Goal: Task Accomplishment & Management: Use online tool/utility

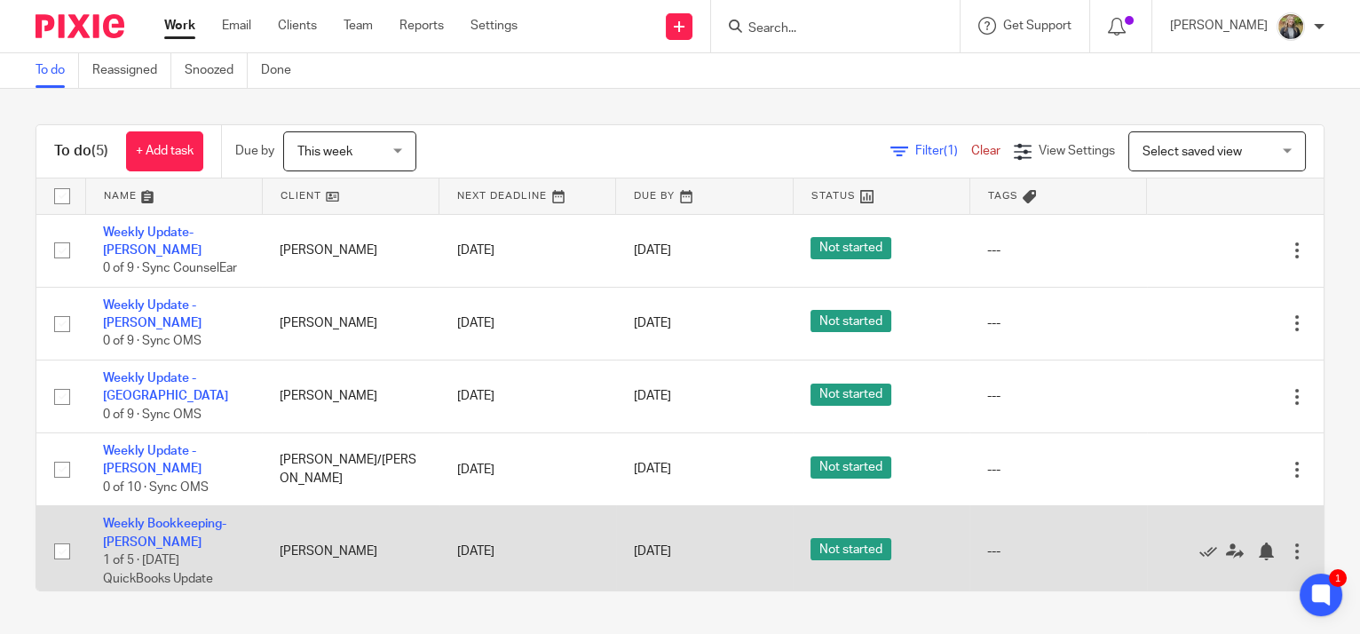
click at [181, 507] on td "Weekly Bookkeeping- Petruzzi 1 of 5 · Tuesday QuickBooks Update" at bounding box center [173, 551] width 177 height 91
click at [131, 518] on link "Weekly Bookkeeping- [PERSON_NAME]" at bounding box center [164, 533] width 123 height 30
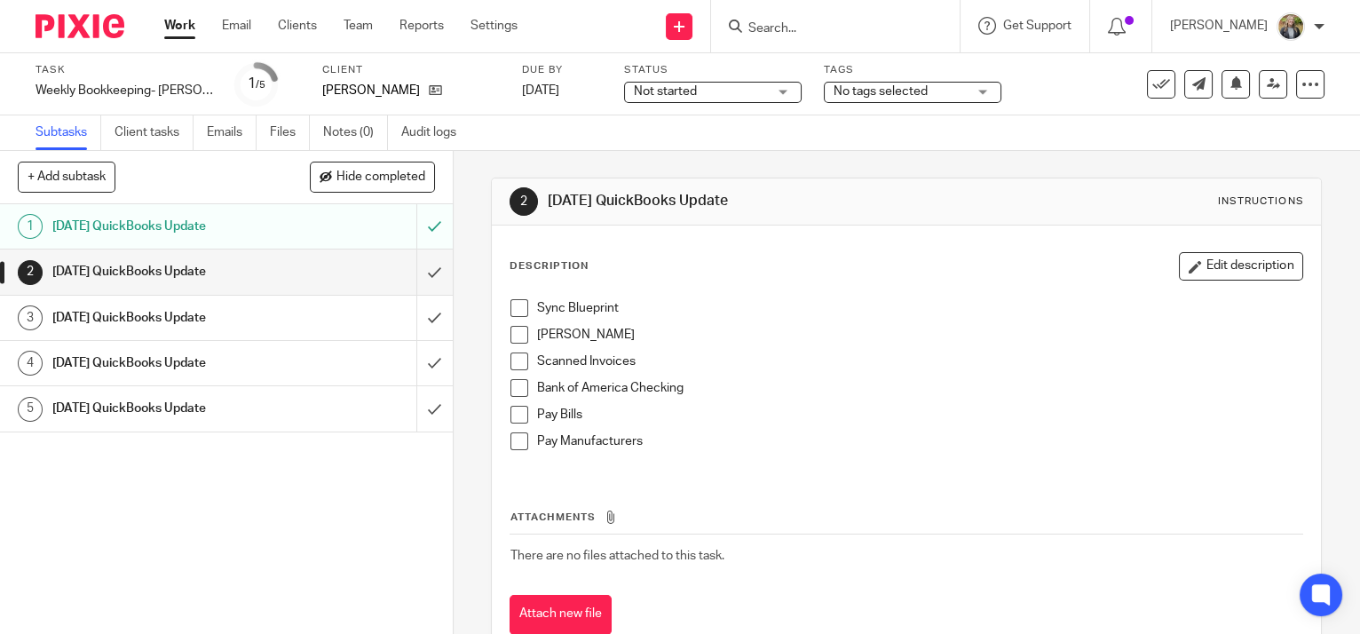
click at [515, 305] on span at bounding box center [520, 308] width 18 height 18
click at [511, 330] on span at bounding box center [520, 335] width 18 height 18
click at [511, 355] on span at bounding box center [520, 362] width 18 height 18
click at [511, 381] on span at bounding box center [520, 388] width 18 height 18
click at [511, 413] on span at bounding box center [520, 415] width 18 height 18
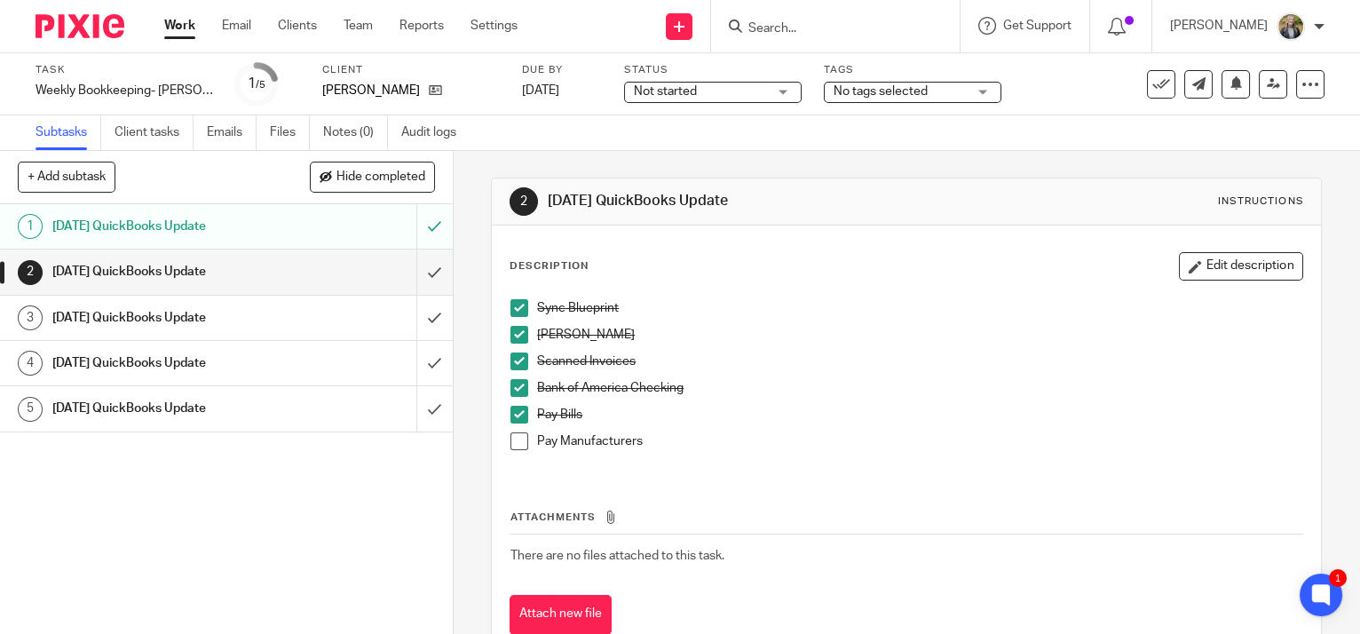
click at [189, 20] on link "Work" at bounding box center [179, 26] width 31 height 18
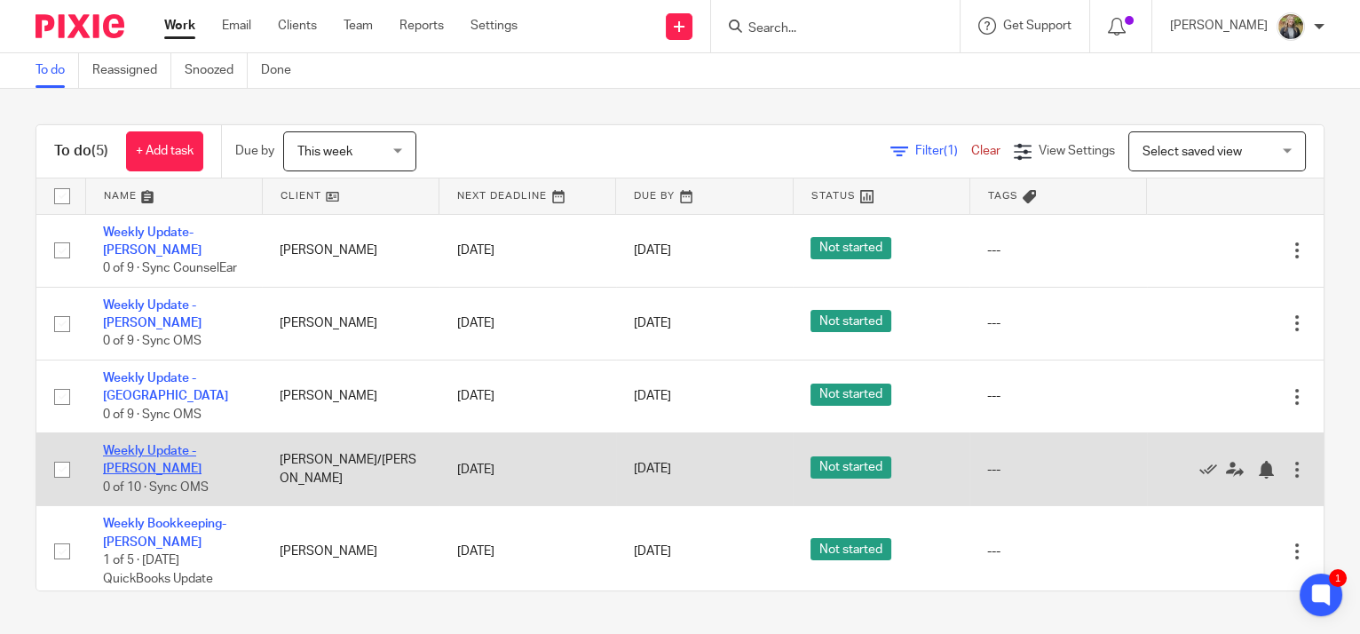
click at [156, 447] on link "Weekly Update - [PERSON_NAME]" at bounding box center [152, 460] width 99 height 30
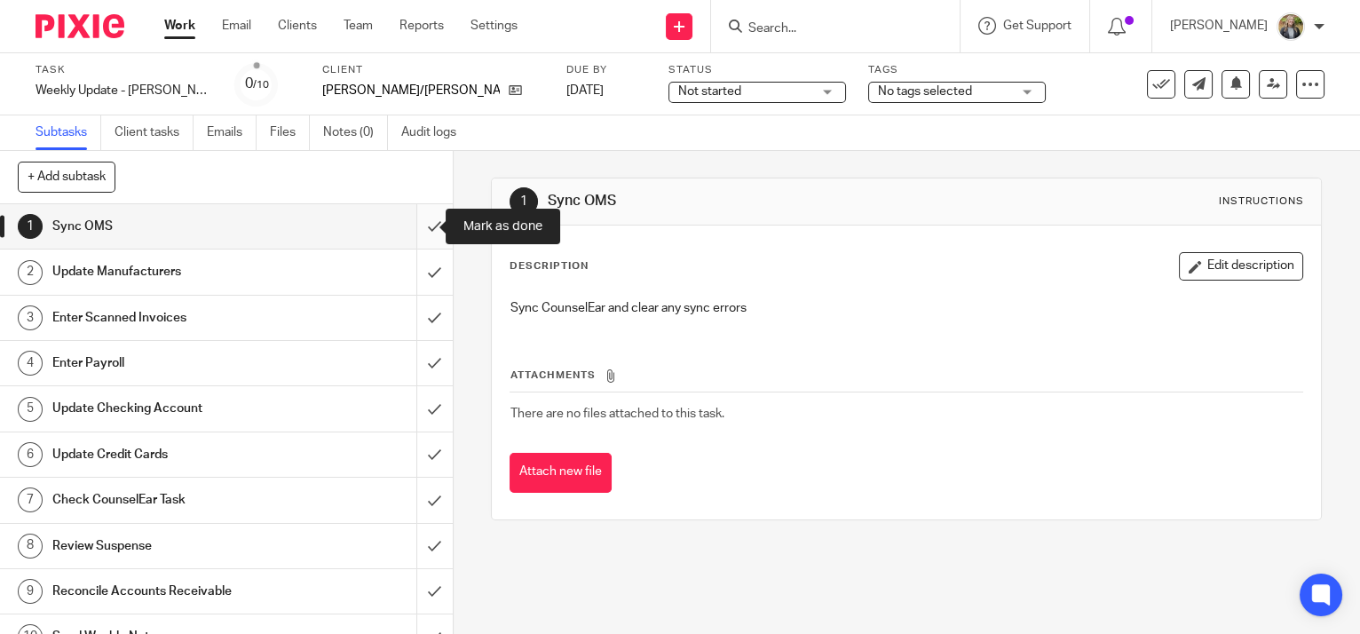
click at [415, 223] on input "submit" at bounding box center [226, 226] width 453 height 44
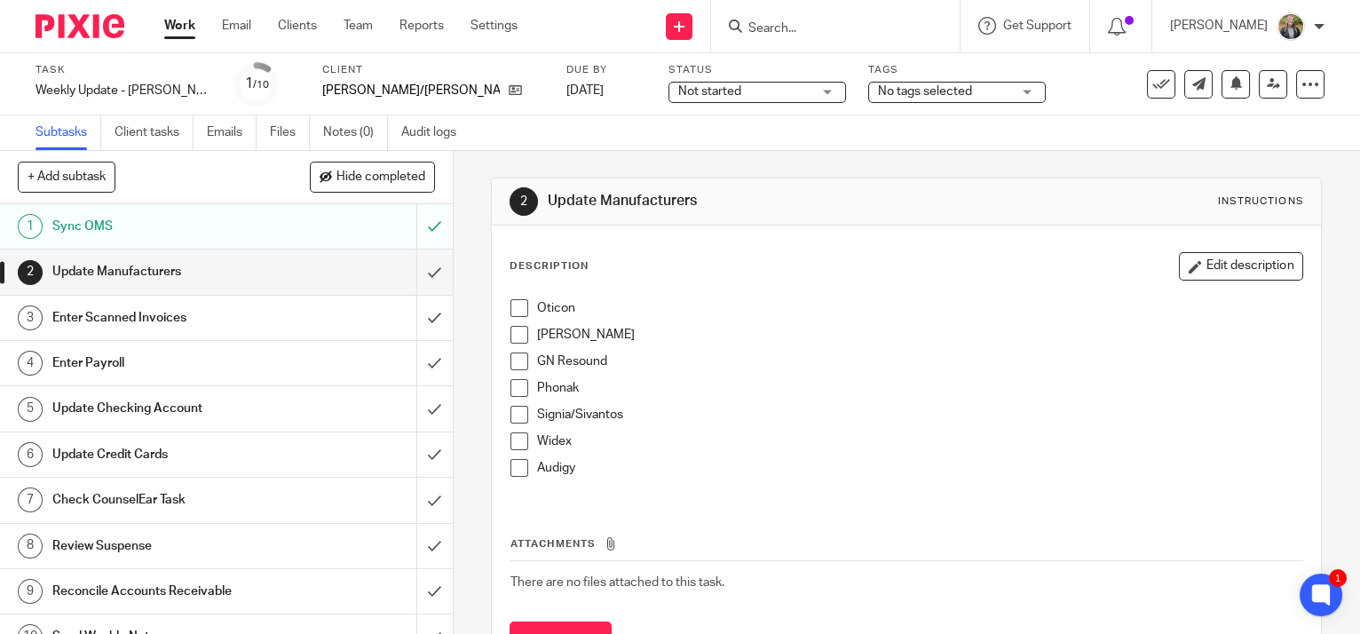
click at [516, 310] on span at bounding box center [520, 308] width 18 height 18
click at [513, 336] on span at bounding box center [520, 335] width 18 height 18
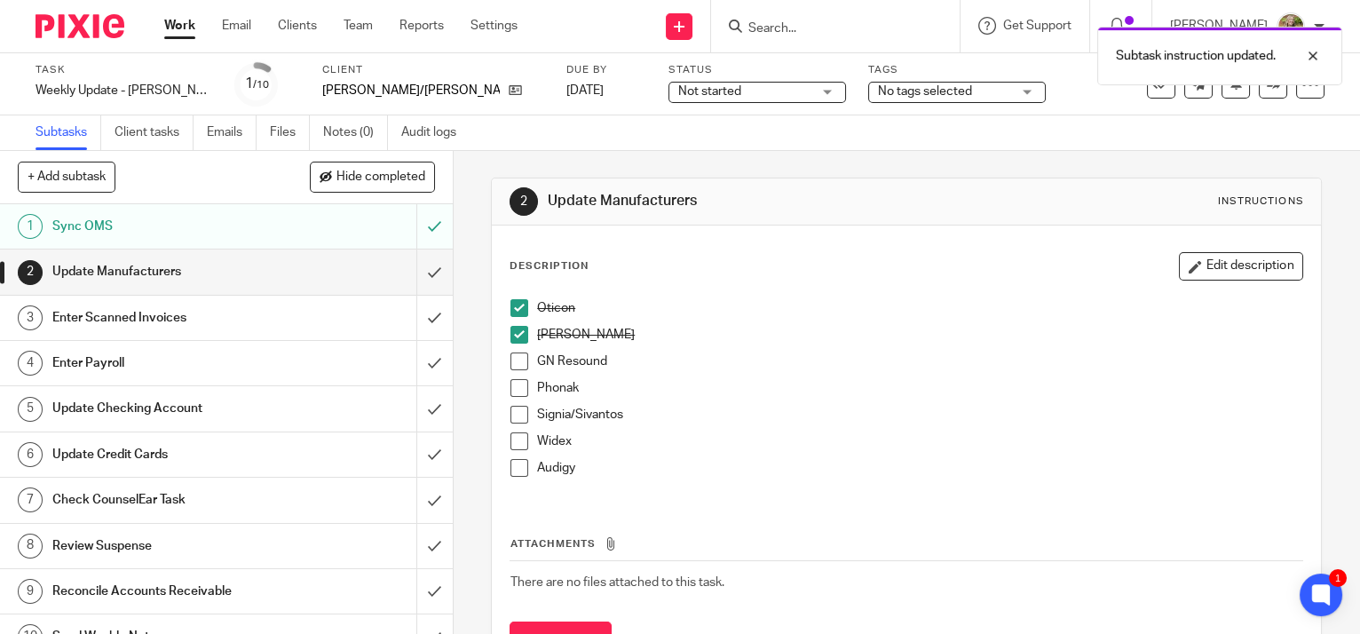
click at [513, 360] on span at bounding box center [520, 362] width 18 height 18
click at [513, 386] on span at bounding box center [520, 388] width 18 height 18
drag, startPoint x: 516, startPoint y: 408, endPoint x: 516, endPoint y: 445, distance: 36.4
click at [516, 411] on span at bounding box center [520, 415] width 18 height 18
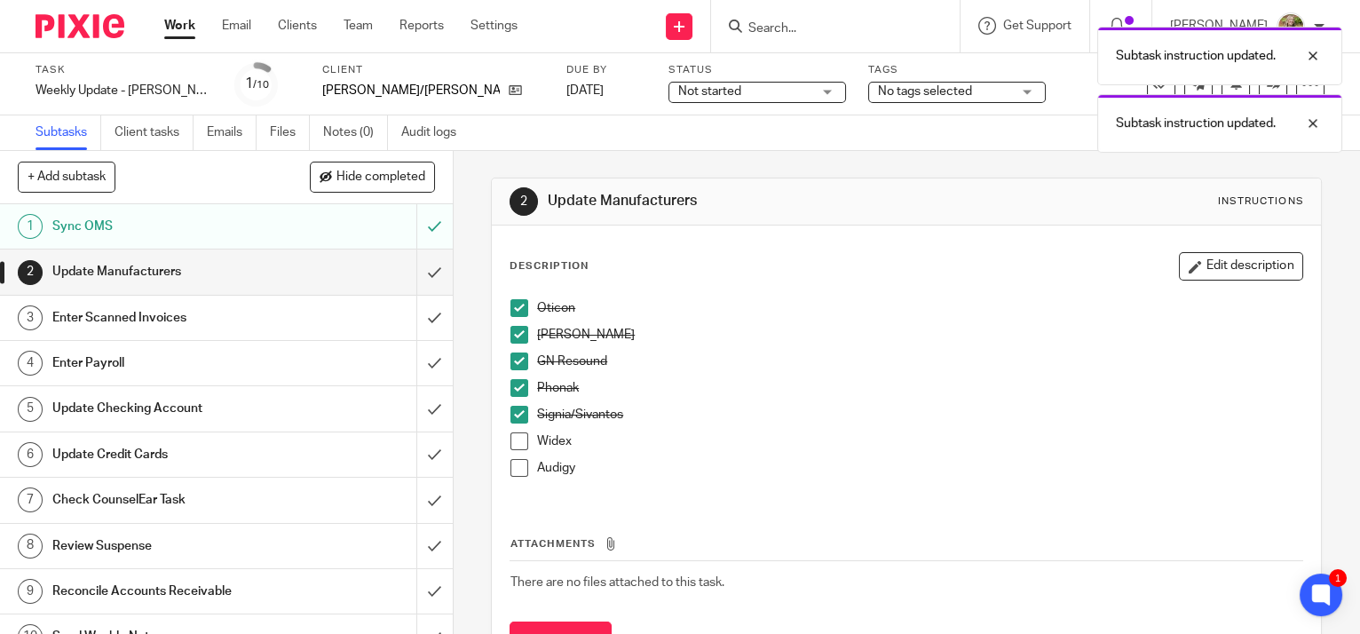
click at [514, 446] on span at bounding box center [520, 441] width 18 height 18
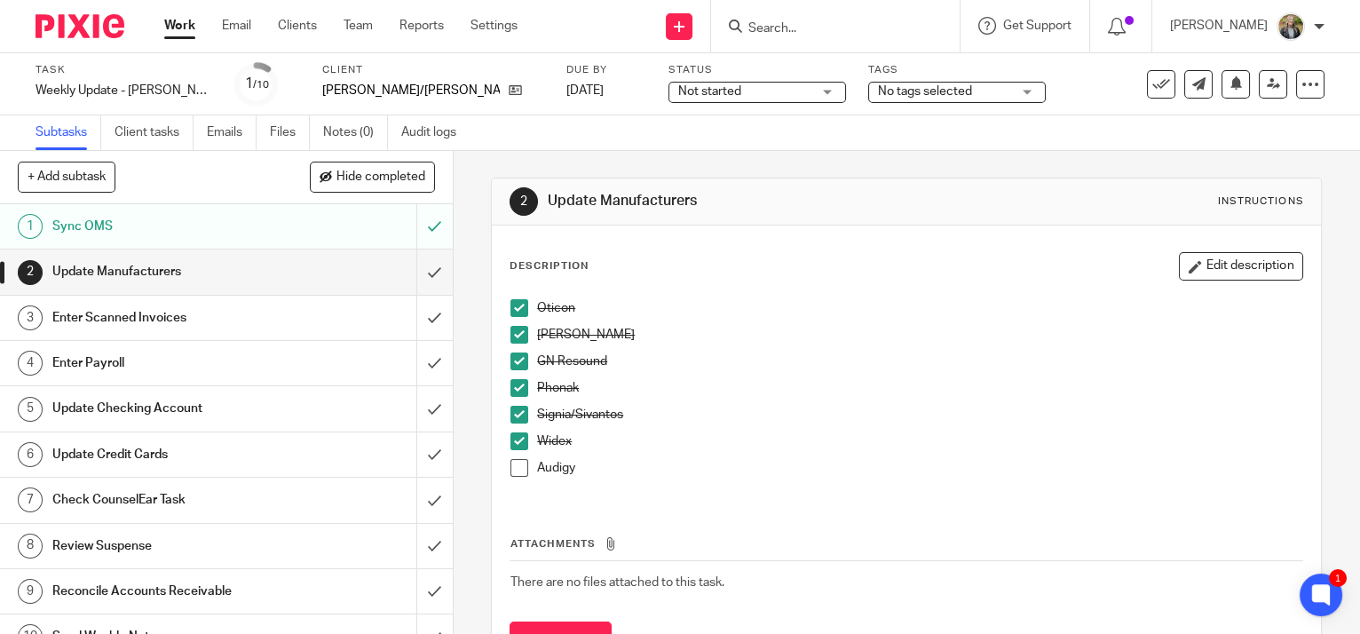
click at [514, 464] on span at bounding box center [520, 468] width 18 height 18
click at [413, 264] on input "submit" at bounding box center [226, 272] width 453 height 44
